Goal: Information Seeking & Learning: Find specific fact

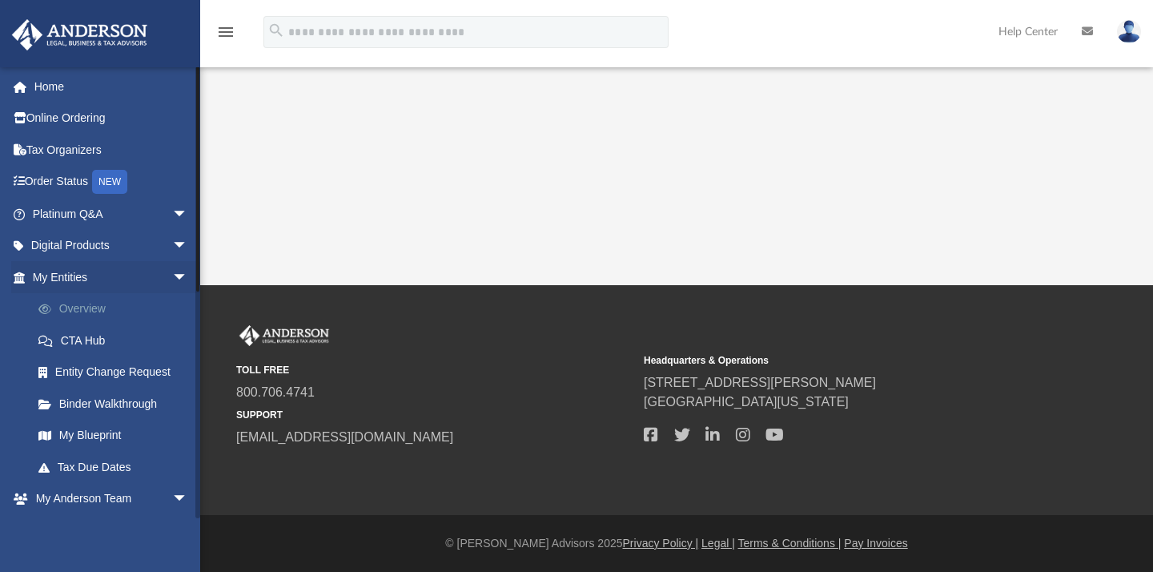
click at [84, 305] on link "Overview" at bounding box center [117, 309] width 190 height 32
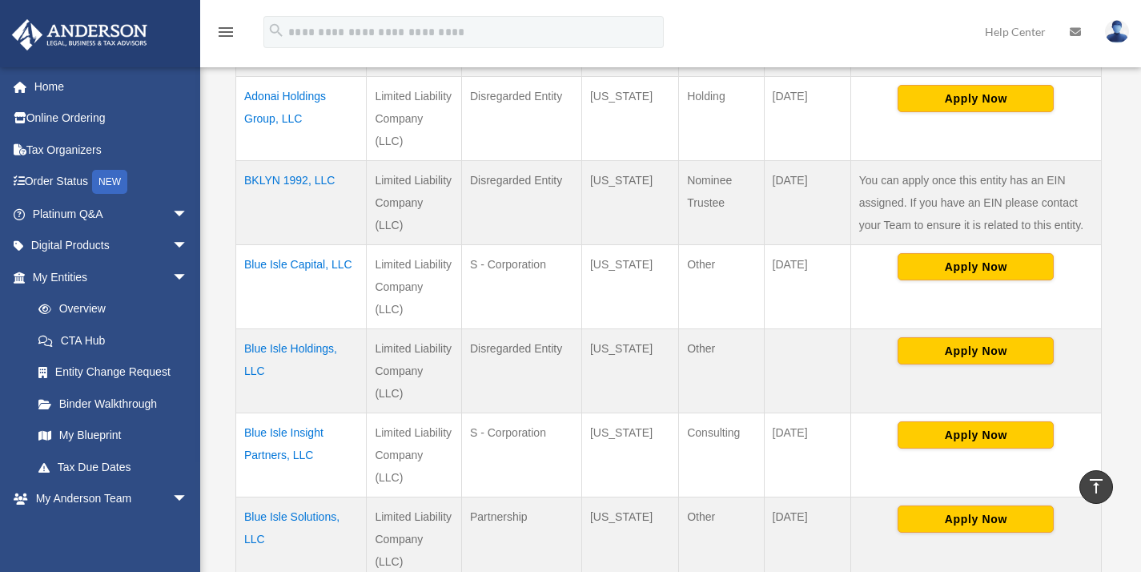
scroll to position [480, 0]
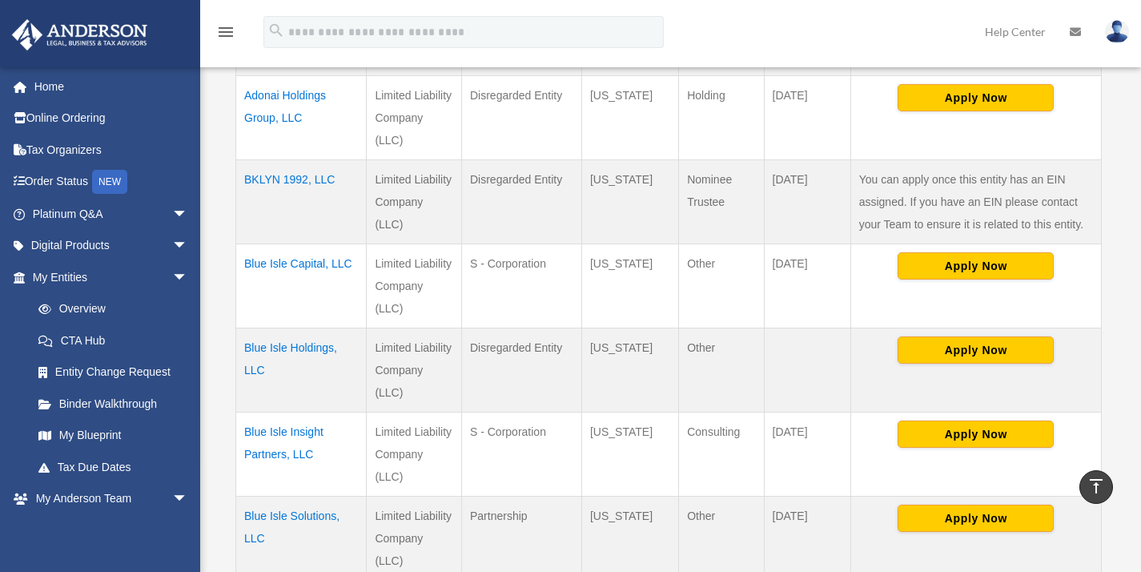
click at [276, 413] on td "Blue Isle Insight Partners, LLC" at bounding box center [301, 455] width 131 height 84
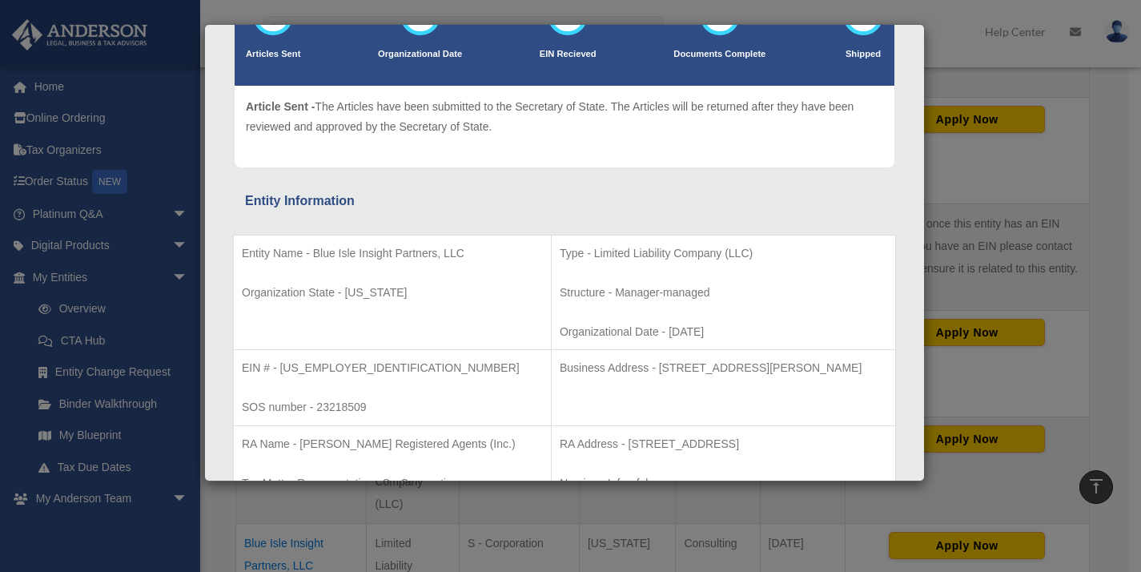
scroll to position [159, 0]
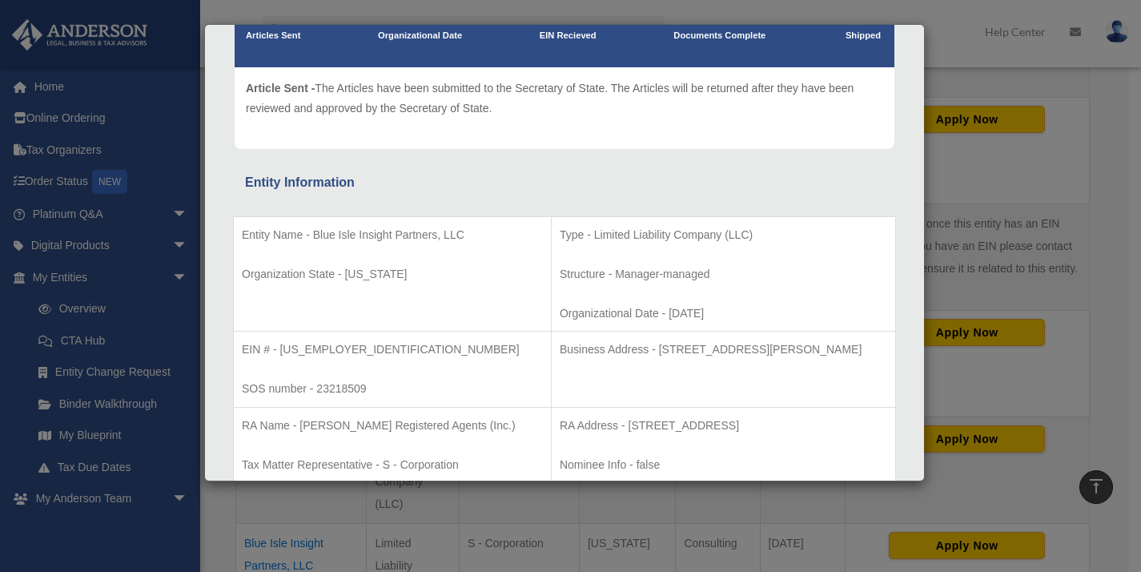
click at [666, 353] on p "Business Address - [STREET_ADDRESS][PERSON_NAME]" at bounding box center [724, 350] width 328 height 20
drag, startPoint x: 586, startPoint y: 348, endPoint x: 669, endPoint y: 346, distance: 83.3
click at [669, 348] on p "Business Address - 3225 McLeod Dr, Suite 100, Las Vegas, NV 89121" at bounding box center [724, 350] width 328 height 20
copy p "3225 McLeod Dr"
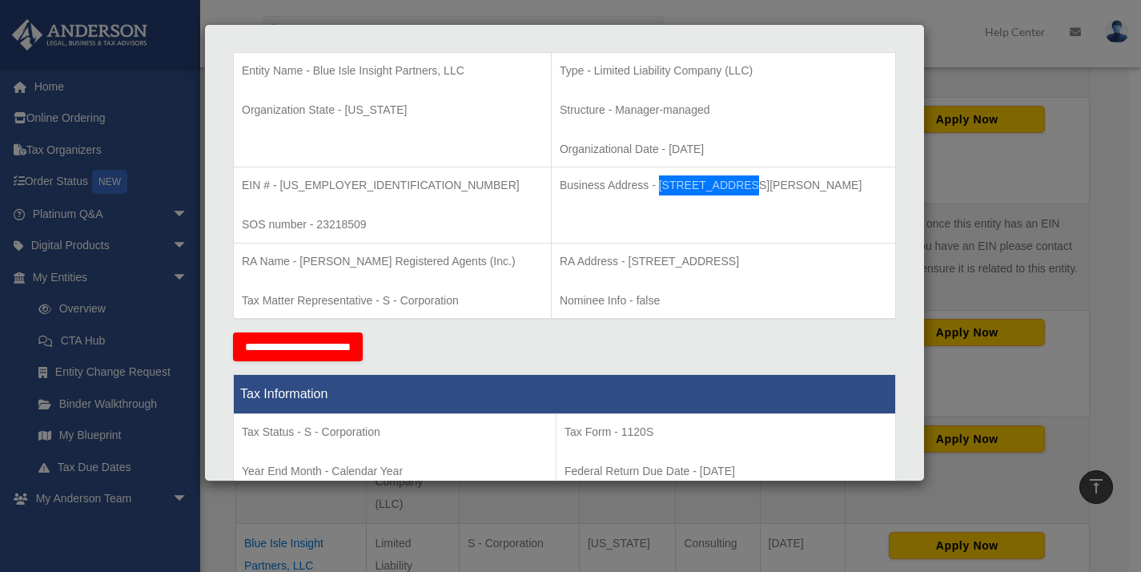
scroll to position [311, 0]
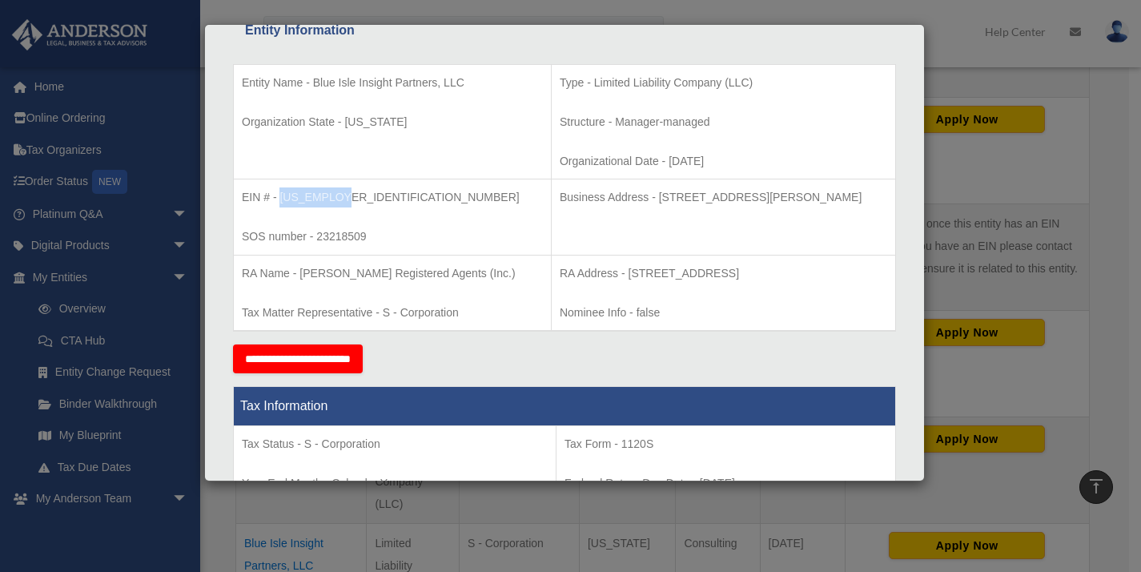
drag, startPoint x: 344, startPoint y: 198, endPoint x: 279, endPoint y: 198, distance: 64.9
click at [279, 198] on p "EIN # - 93-3865022" at bounding box center [392, 197] width 301 height 20
copy p "93-3865022"
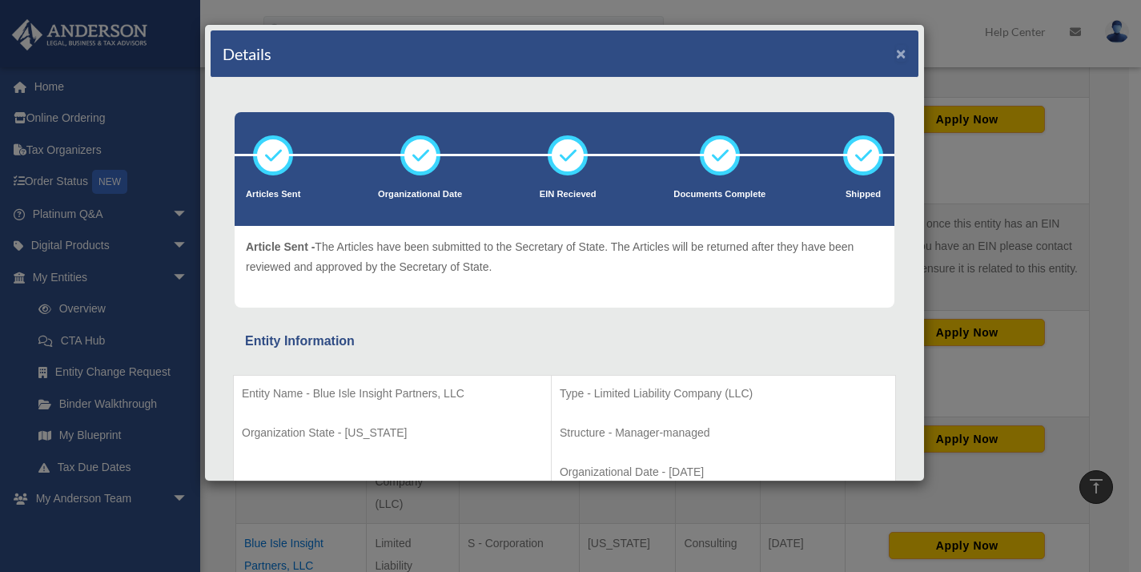
click at [896, 49] on button "×" at bounding box center [901, 53] width 10 height 17
